Goal: Information Seeking & Learning: Understand process/instructions

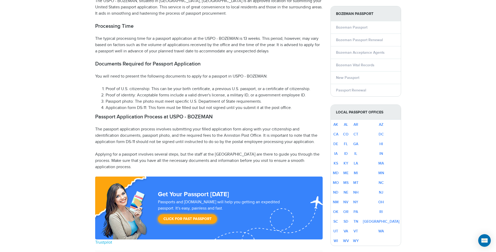
scroll to position [209, 0]
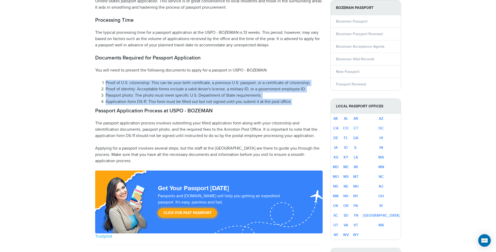
drag, startPoint x: 292, startPoint y: 93, endPoint x: 105, endPoint y: 72, distance: 188.5
click at [105, 80] on ol "Proof of U.S. citizenship: This can be your birth certificate, a previous U.S. …" at bounding box center [209, 92] width 228 height 25
click at [280, 99] on li "Application form DS-11: This form must be filled out but not signed until you s…" at bounding box center [214, 102] width 217 height 6
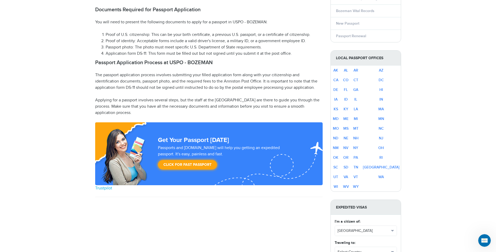
scroll to position [262, 0]
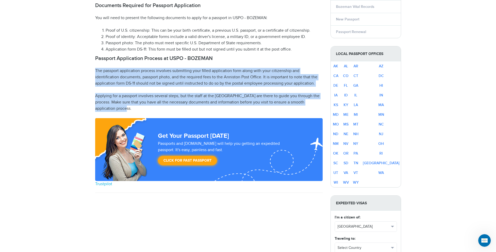
drag, startPoint x: 101, startPoint y: 63, endPoint x: 310, endPoint y: 100, distance: 212.6
click at [310, 100] on div "USPO - BOZEMAN 4065861508 | 2201 BAXTER LN., BOZEMAN, MT 59718 The USPO - BOZEM…" at bounding box center [209, 197] width 236 height 586
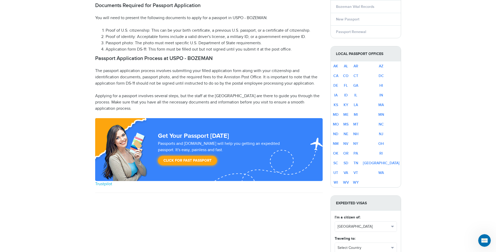
drag, startPoint x: 310, startPoint y: 100, endPoint x: 298, endPoint y: 104, distance: 13.0
click at [298, 104] on div "USPO - BOZEMAN 4065861508 | 2201 BAXTER LN., BOZEMAN, MT 59718 The USPO - BOZEM…" at bounding box center [209, 195] width 228 height 582
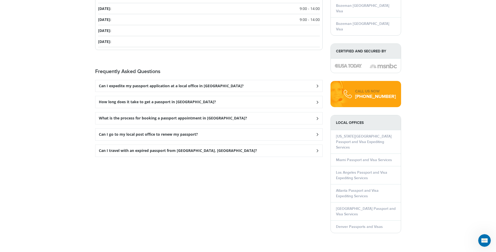
scroll to position [589, 0]
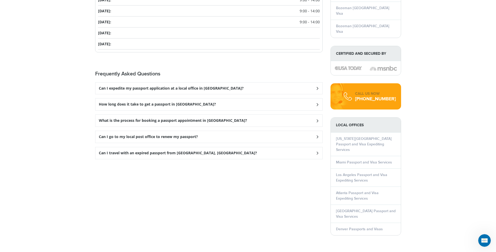
click at [225, 94] on div "Can I travel with an expired passport from Bozeman, MT?" at bounding box center [209, 88] width 227 height 12
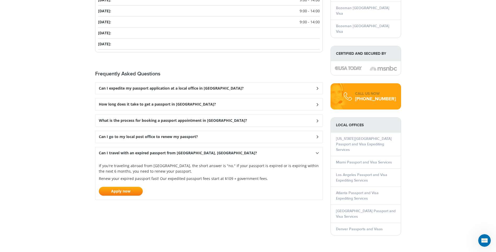
click at [209, 94] on div "Can I travel with an expired passport from Bozeman, MT?" at bounding box center [209, 88] width 227 height 12
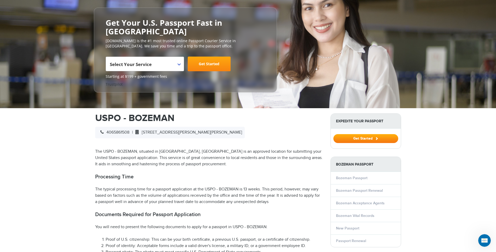
scroll to position [0, 0]
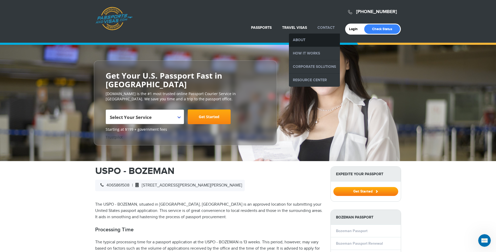
click at [312, 40] on link "About" at bounding box center [314, 39] width 51 height 13
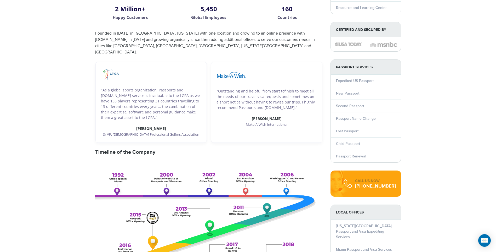
scroll to position [98, 0]
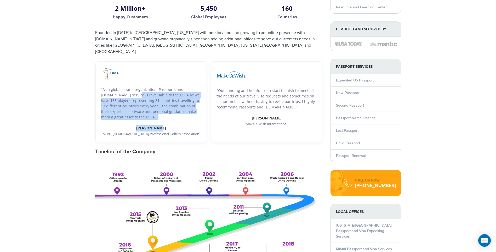
drag, startPoint x: 194, startPoint y: 119, endPoint x: 113, endPoint y: 88, distance: 85.9
click at [113, 88] on div ""As a global sports organization, Passports and [DOMAIN_NAME] service is invalu…" at bounding box center [151, 102] width 100 height 70
drag, startPoint x: 113, startPoint y: 88, endPoint x: 195, endPoint y: 112, distance: 85.2
click at [195, 112] on p ""As a global sports organization, Passports and [DOMAIN_NAME] service is invalu…" at bounding box center [151, 103] width 100 height 33
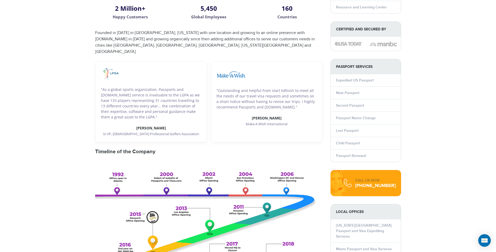
click at [210, 115] on div ""As a global sports organization, Passports and [DOMAIN_NAME] service is invalu…" at bounding box center [209, 101] width 236 height 81
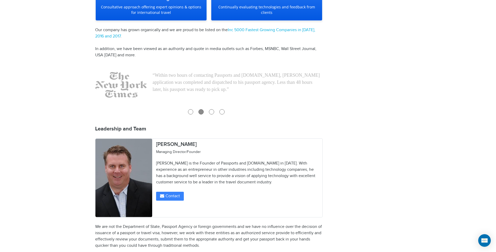
scroll to position [530, 0]
